Goal: Unclear: Browse casually

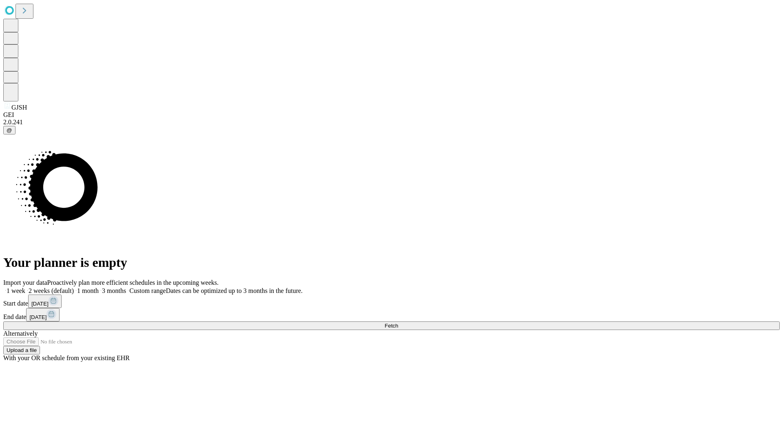
click at [398, 323] on span "Fetch" at bounding box center [391, 326] width 13 height 6
